Goal: Transaction & Acquisition: Purchase product/service

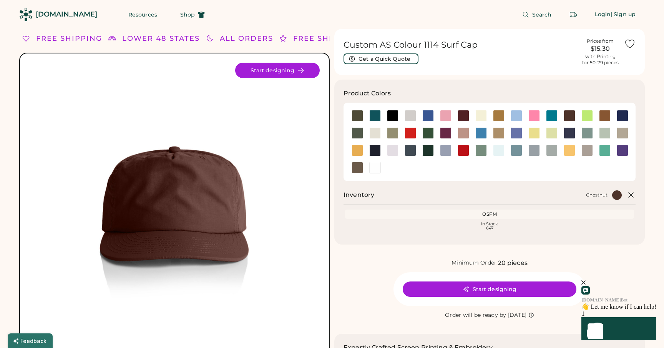
click at [284, 80] on img at bounding box center [174, 208] width 291 height 291
click at [284, 75] on button "Start designing" at bounding box center [277, 70] width 85 height 15
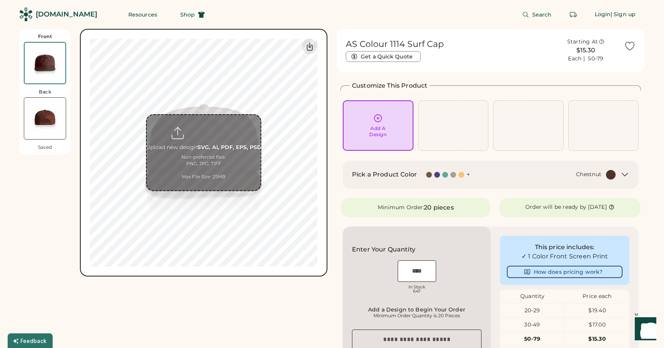
click at [236, 281] on div "Front Back Saved Upload new design SVG, Ai, PDF, EPS, PSD Non-preferred files: …" at bounding box center [173, 286] width 308 height 515
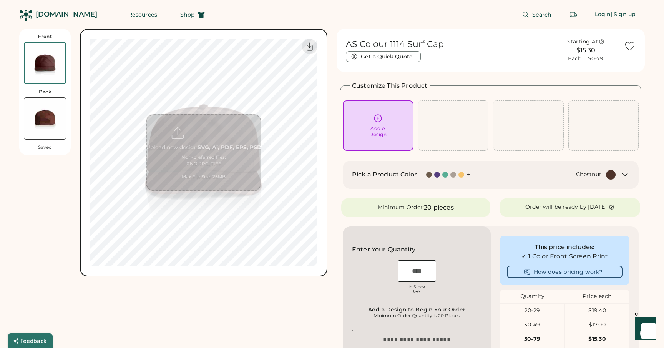
click at [48, 121] on img at bounding box center [45, 119] width 42 height 42
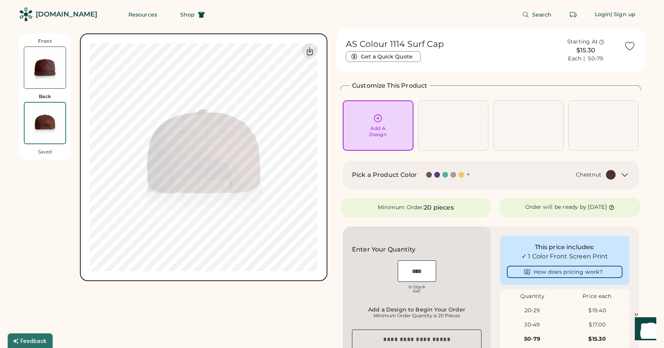
click at [51, 65] on img at bounding box center [45, 68] width 42 height 42
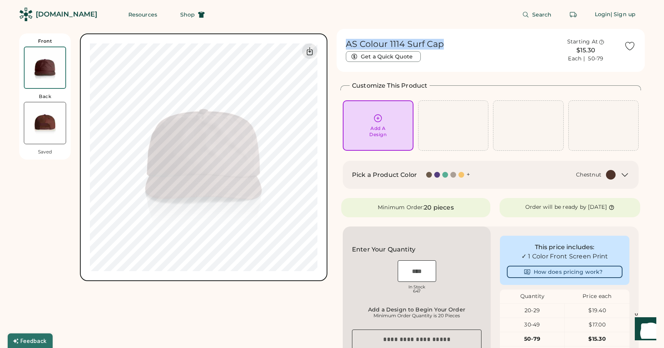
drag, startPoint x: 442, startPoint y: 41, endPoint x: 348, endPoint y: 43, distance: 94.2
click at [348, 43] on h1 "AS Colour 1114 Surf Cap" at bounding box center [395, 44] width 98 height 11
click at [445, 63] on div "AS Colour 1114 Surf Cap Get a Quick Quote Starting At $15.30 Each | 50-79" at bounding box center [490, 48] width 299 height 38
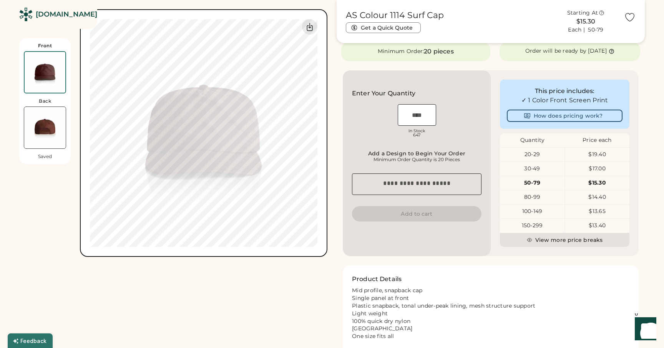
scroll to position [153, 0]
